Goal: Book appointment/travel/reservation

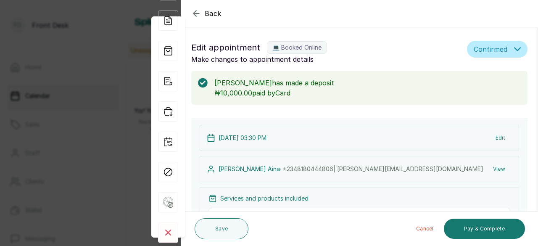
scroll to position [42, 0]
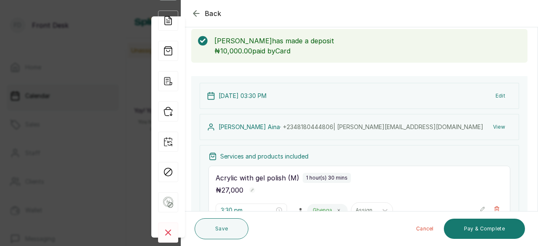
click at [194, 10] on icon "button" at bounding box center [196, 13] width 10 height 10
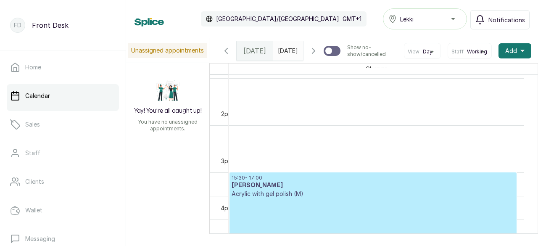
scroll to position [596, 0]
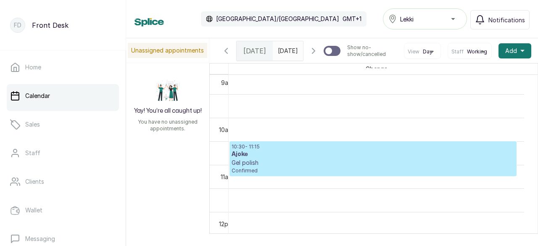
click at [308, 167] on p "Gel polish" at bounding box center [373, 162] width 283 height 8
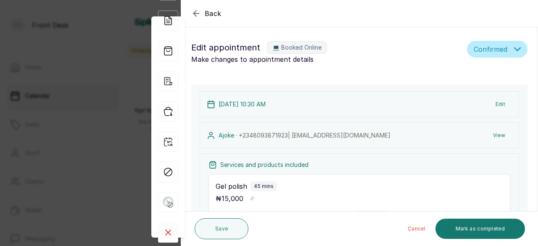
type input "10:30 am"
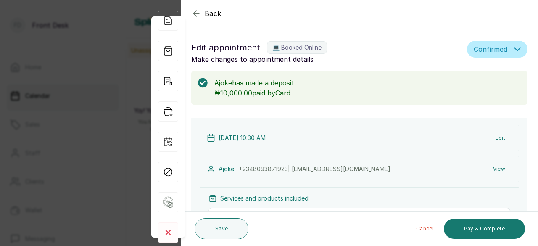
click at [197, 16] on icon "button" at bounding box center [196, 13] width 10 height 10
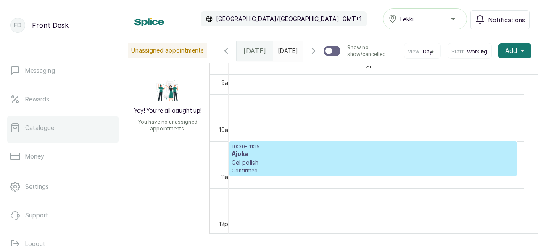
click at [68, 133] on link "Catalogue" at bounding box center [63, 128] width 112 height 24
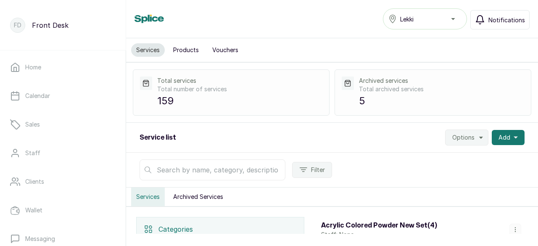
click at [492, 22] on span "Notifications" at bounding box center [506, 20] width 37 height 9
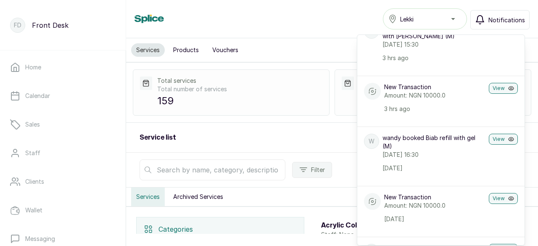
scroll to position [84, 0]
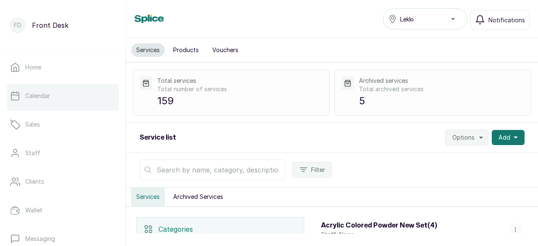
click at [66, 97] on link "Calendar" at bounding box center [63, 96] width 112 height 24
